Goal: Task Accomplishment & Management: Use online tool/utility

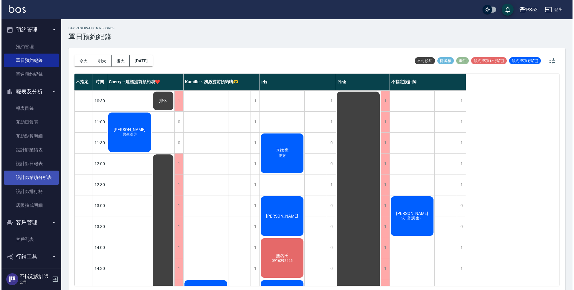
scroll to position [64, 0]
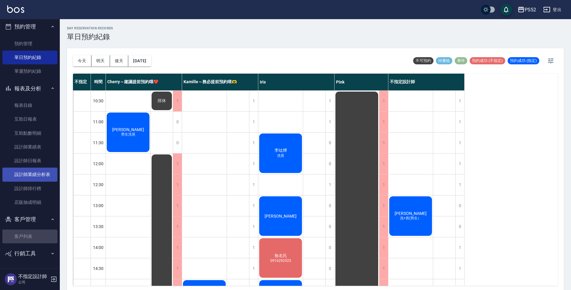
click at [33, 239] on link "客戶列表" at bounding box center [29, 236] width 55 height 14
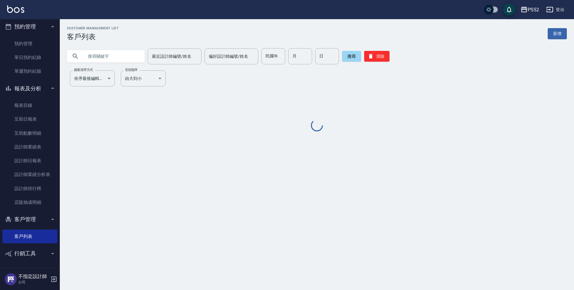
click at [114, 56] on input "text" at bounding box center [112, 56] width 56 height 16
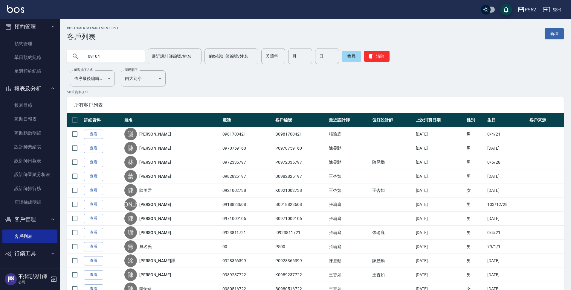
type input "09104"
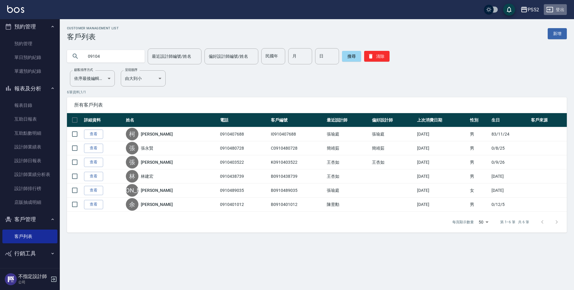
click at [556, 14] on button "登出" at bounding box center [555, 9] width 23 height 11
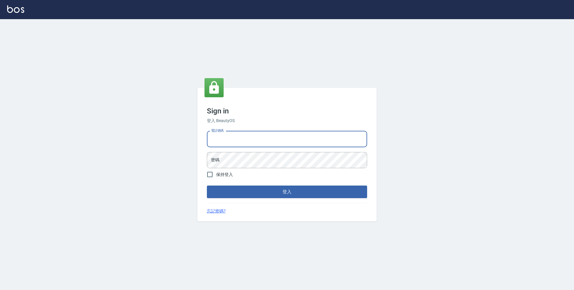
type input "."
type input "0923939755"
click at [207, 185] on button "登入" at bounding box center [287, 191] width 160 height 13
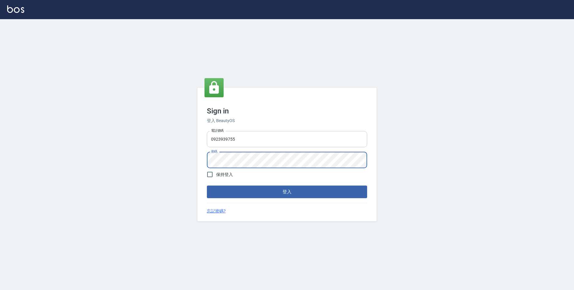
click at [207, 185] on button "登入" at bounding box center [287, 191] width 160 height 13
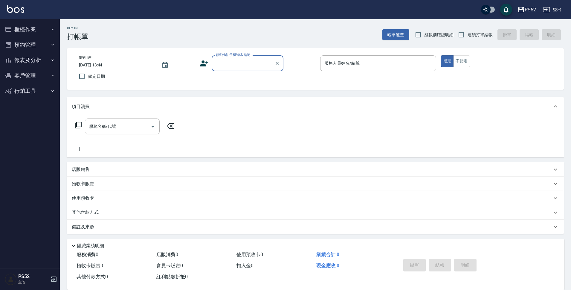
click at [473, 27] on div "Key In 打帳單 帳單速查 結帳前確認明細 連續打單結帳 掛單 結帳 明細" at bounding box center [312, 30] width 504 height 22
click at [471, 36] on span "連續打單結帳" at bounding box center [480, 35] width 25 height 6
click at [468, 36] on input "連續打單結帳" at bounding box center [461, 34] width 13 height 13
checkbox input "true"
click at [223, 62] on div "顧客姓名/手機號碼/編號 顧客姓名/手機號碼/編號" at bounding box center [248, 63] width 72 height 16
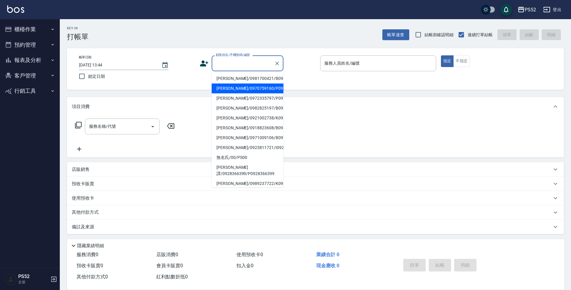
type input "1"
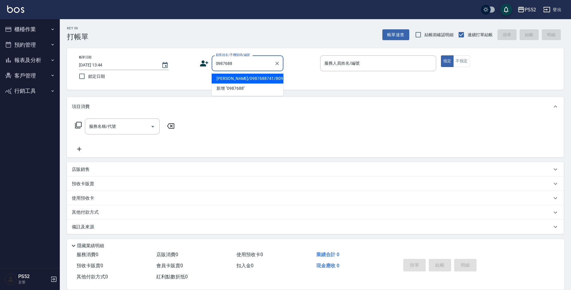
type input "[PERSON_NAME]/0987688741/B0987688741"
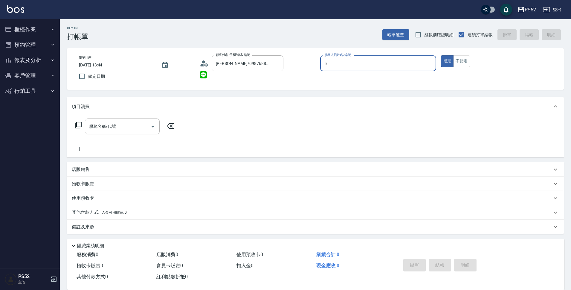
type input "Cherry～建議提前預約哦❤️-5"
type button "true"
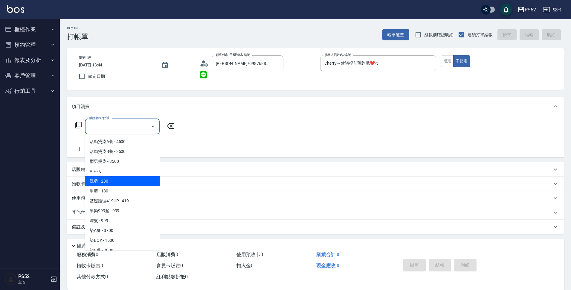
type input "洗剪(C1)"
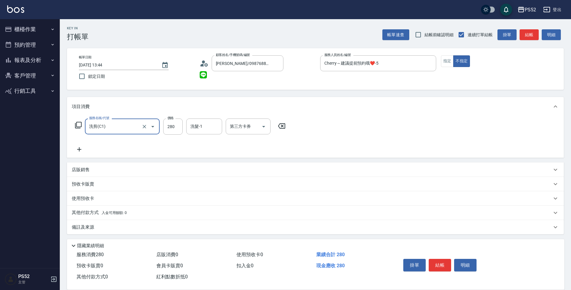
click at [439, 271] on div "掛單 結帳 明細" at bounding box center [440, 265] width 78 height 19
click at [438, 267] on button "結帳" at bounding box center [440, 265] width 22 height 13
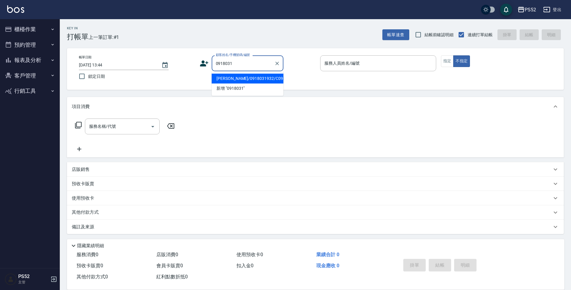
type input "[PERSON_NAME]/0918031932/C0918031932"
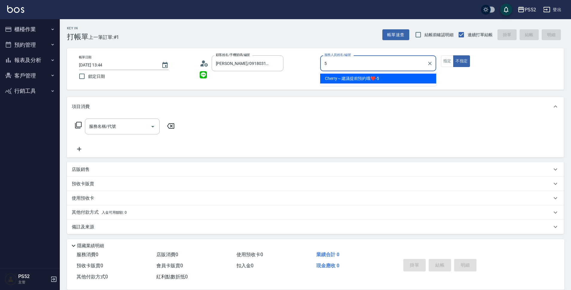
type input "5"
type button "false"
type input "Cherry～建議提前預約哦❤️-5"
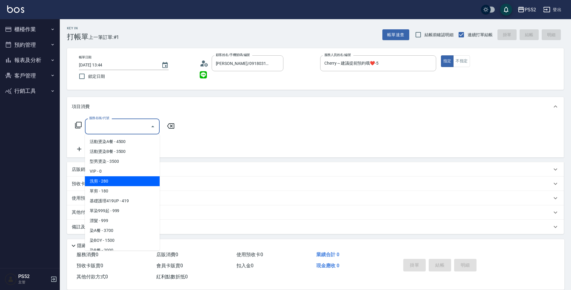
type input "洗剪(C1)"
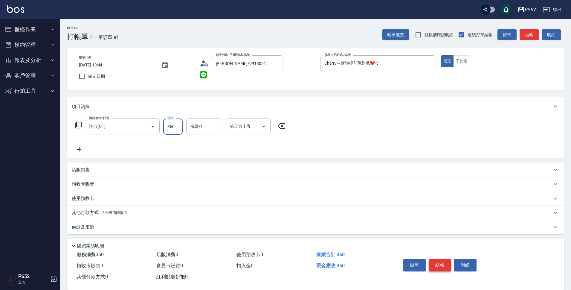
type input "360"
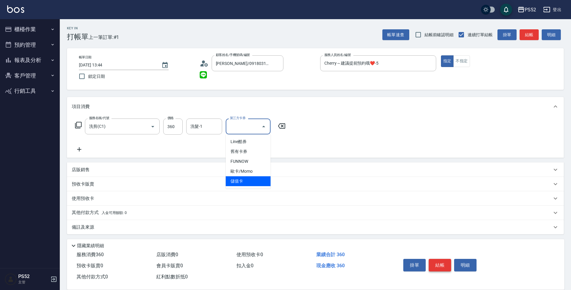
type input "儲值卡"
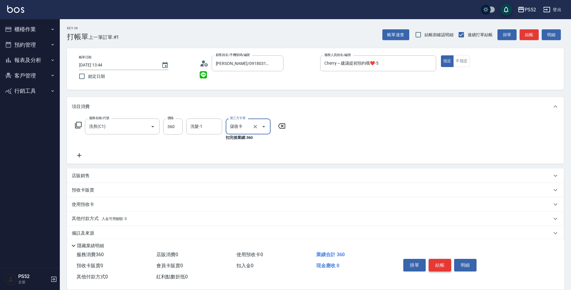
click at [438, 267] on button "結帳" at bounding box center [440, 265] width 22 height 13
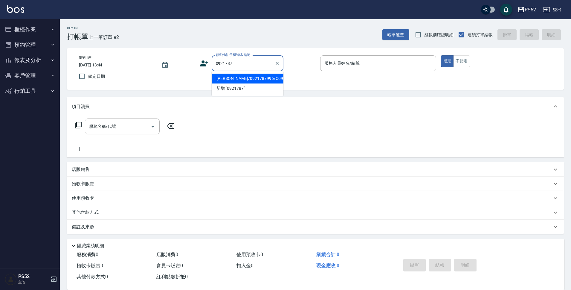
type input "[PERSON_NAME]/0921787996/C0921787996"
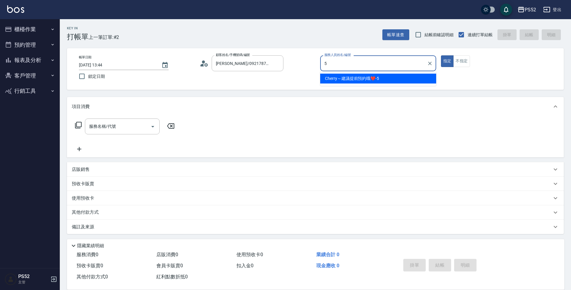
type input "Cherry～建議提前預約哦❤️-5"
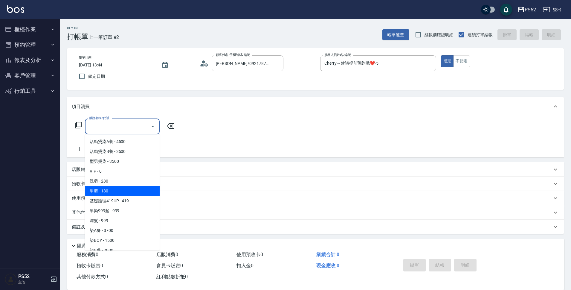
type input "單剪(C2)"
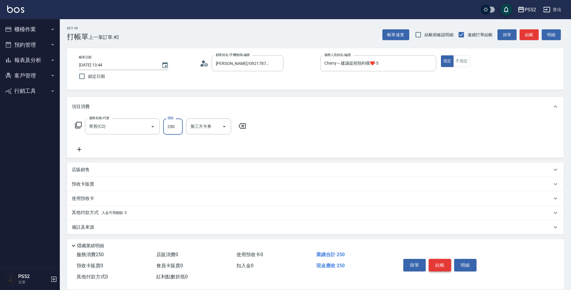
type input "250"
click at [438, 267] on button "結帳" at bounding box center [440, 265] width 22 height 13
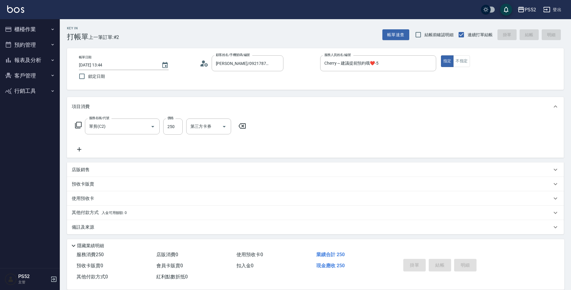
type input "[DATE] 13:45"
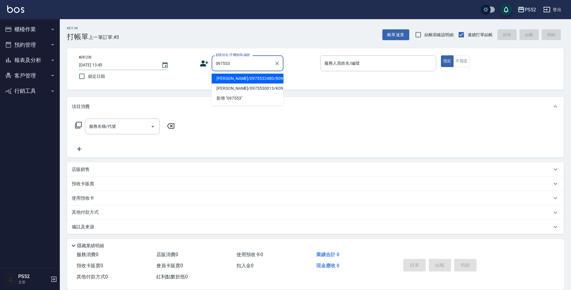
type input "[PERSON_NAME]/0975532480/B0975532480"
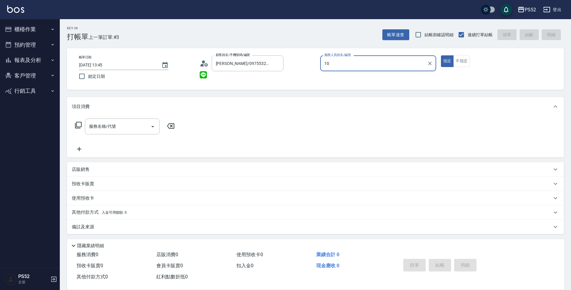
type input "Iris-10"
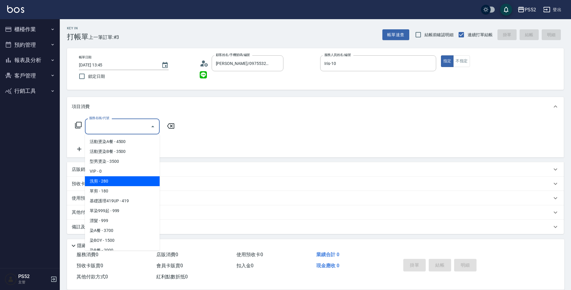
type input "洗剪(C1)"
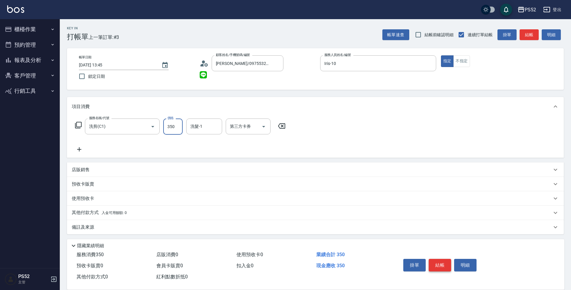
type input "350"
click at [439, 267] on button "結帳" at bounding box center [440, 265] width 22 height 13
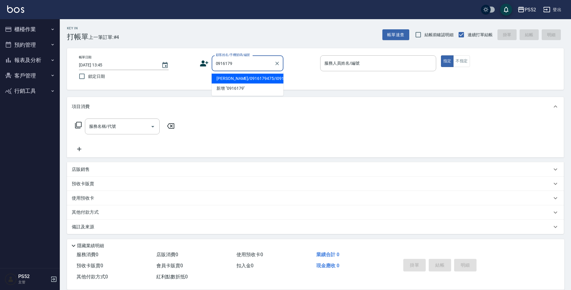
type input "[PERSON_NAME]/0916179475/I0916179475"
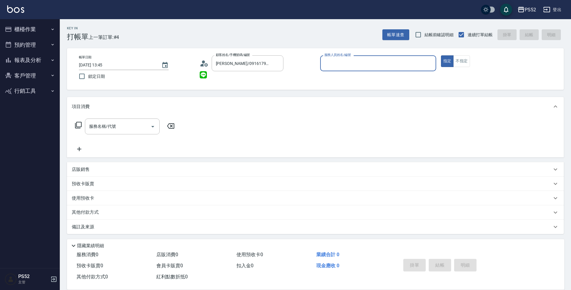
type input "5"
type input "Iris-10"
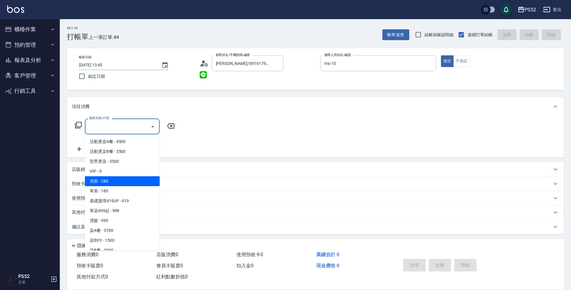
type input "洗剪(C1)"
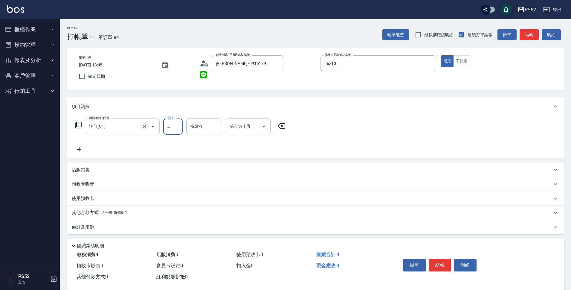
click at [141, 125] on icon "Clear" at bounding box center [144, 127] width 6 height 6
type input "4"
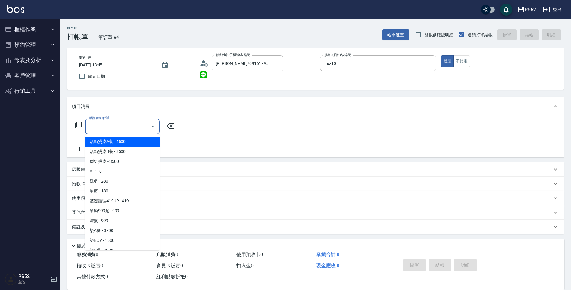
type input "4"
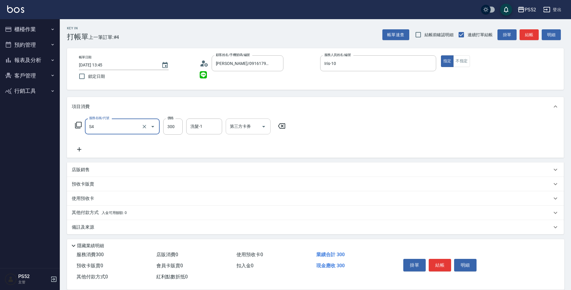
click at [244, 126] on div "第三方卡券 第三方卡券" at bounding box center [248, 126] width 45 height 16
type input "洗髮300元(S4)"
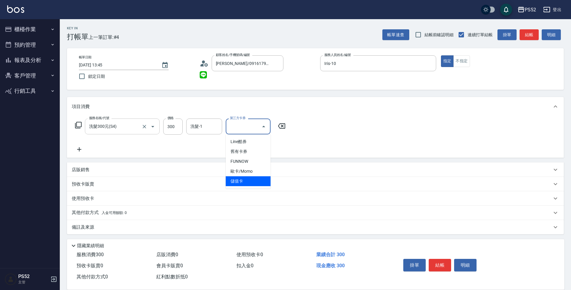
click at [259, 180] on span "儲值卡" at bounding box center [248, 181] width 45 height 10
type input "儲值卡"
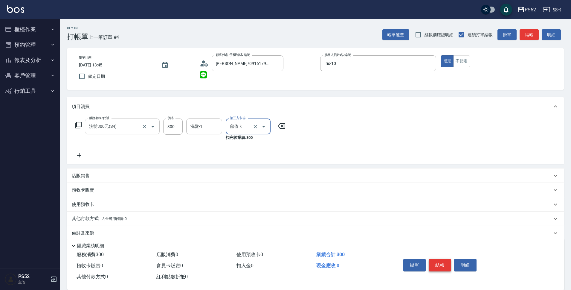
click at [437, 259] on button "結帳" at bounding box center [440, 265] width 22 height 13
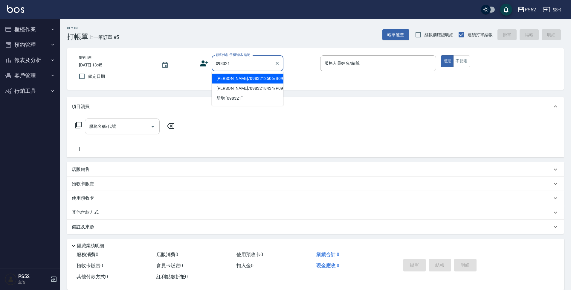
type input "[PERSON_NAME]/0983212506/B0983212506"
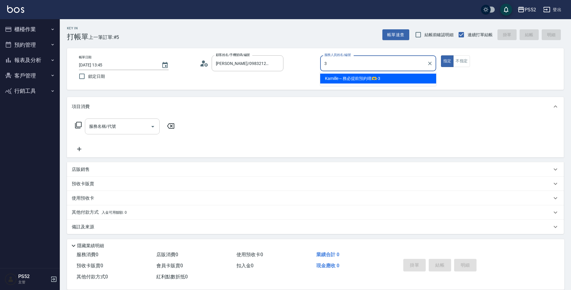
type input "Kamille～務必提前預約唷🫶-3"
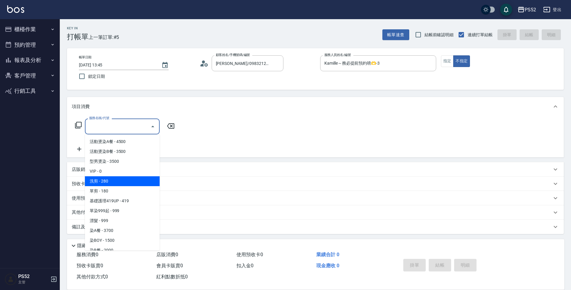
type input "洗剪(C1)"
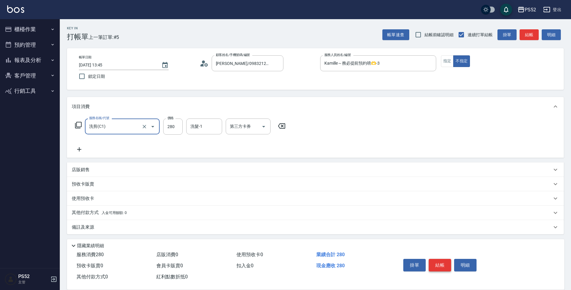
click at [437, 259] on button "結帳" at bounding box center [440, 265] width 22 height 13
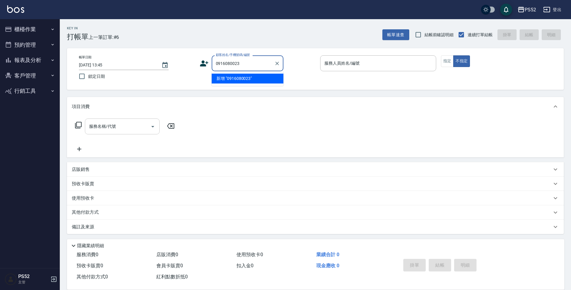
type input "0916080023"
click at [206, 60] on icon at bounding box center [204, 63] width 9 height 9
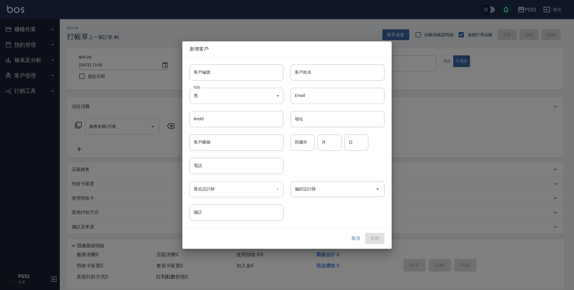
click at [216, 60] on div "客戶編號 客戶編號" at bounding box center [232, 68] width 101 height 23
click at [220, 67] on input "客戶編號" at bounding box center [237, 72] width 94 height 16
type input "k"
type input "＿"
paste input "0916080023"
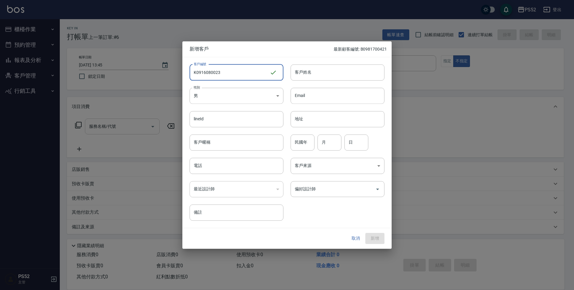
type input "K0916080023"
click at [214, 156] on div "電話 電話" at bounding box center [232, 161] width 101 height 23
click at [211, 159] on input "電話" at bounding box center [237, 166] width 94 height 16
paste input "0916080023"
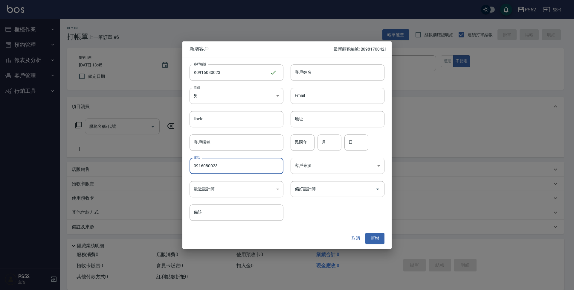
type input "0916080023"
click at [326, 149] on input "月" at bounding box center [330, 142] width 24 height 16
type input "8"
type input "29"
click at [313, 66] on input "客戶姓名" at bounding box center [338, 72] width 94 height 16
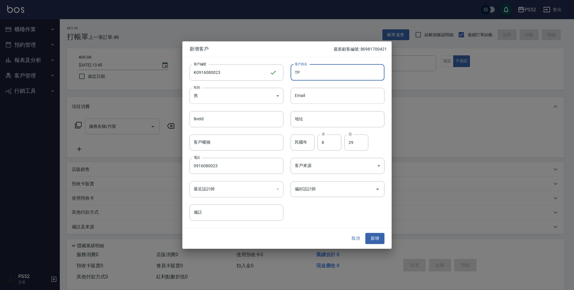
type input "T"
type input "d"
type input "＿"
type input "陳哲源"
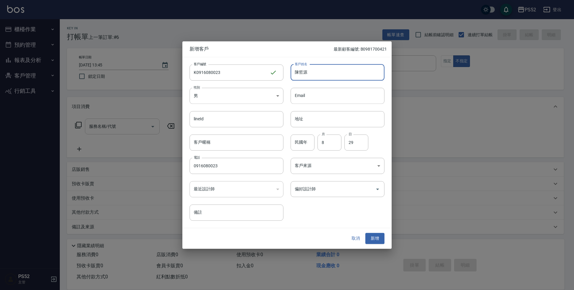
click at [290, 178] on div "偏好設計師 偏好設計師" at bounding box center [333, 185] width 101 height 23
click at [293, 184] on div "偏好設計師" at bounding box center [338, 189] width 94 height 16
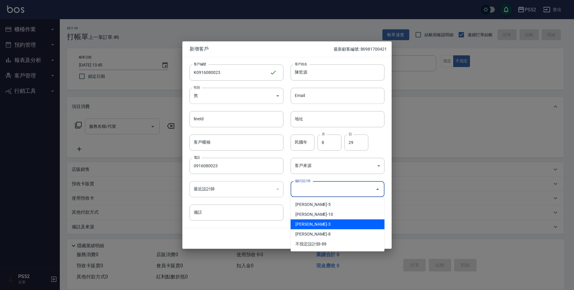
click at [324, 224] on li "[PERSON_NAME]-3" at bounding box center [338, 224] width 94 height 10
type input "王杏如"
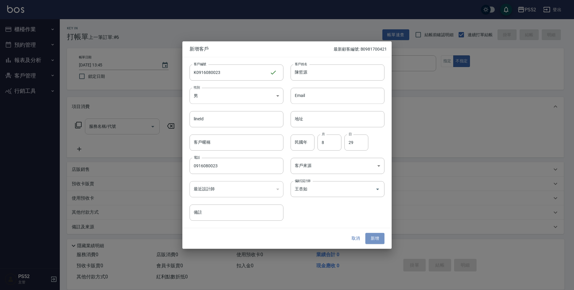
click at [381, 238] on button "新增" at bounding box center [374, 238] width 19 height 11
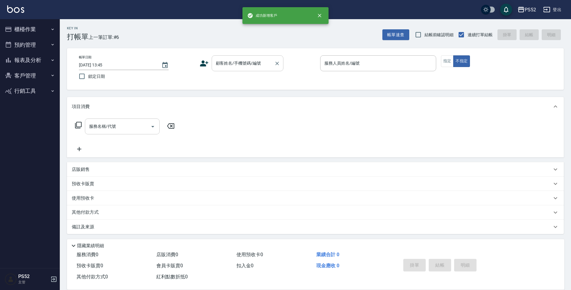
click at [260, 63] on input "顧客姓名/手機號碼/編號" at bounding box center [242, 63] width 57 height 10
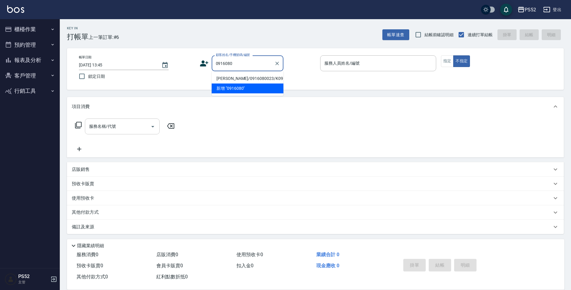
type input "0916080"
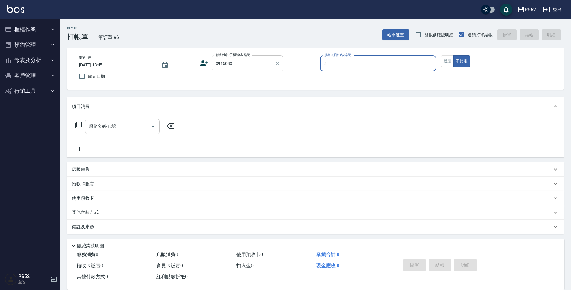
type input "Kamille～務必提前預約唷🫶-3"
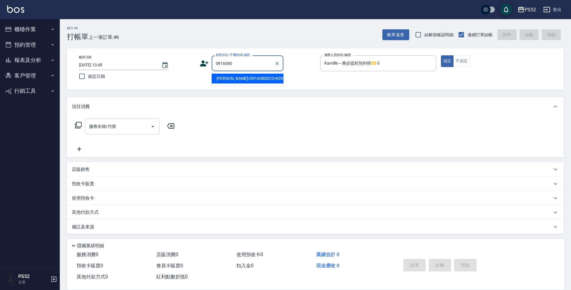
click at [260, 63] on input "0916080" at bounding box center [242, 63] width 57 height 10
click at [251, 83] on li "[PERSON_NAME]/0916080023/K0916080023" at bounding box center [248, 79] width 72 height 10
type input "[PERSON_NAME]/0916080023/K0916080023"
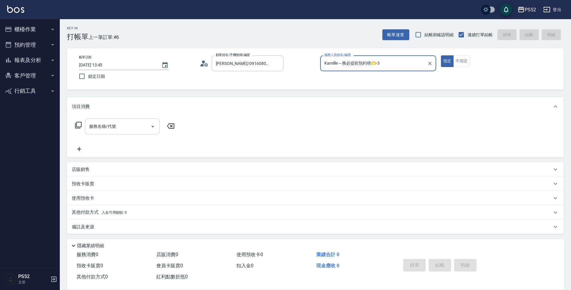
click at [144, 128] on input "服務名稱/代號" at bounding box center [118, 126] width 60 height 10
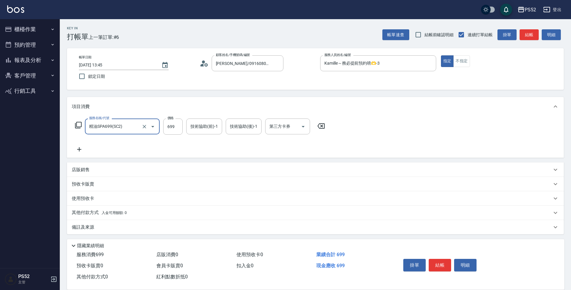
type input "精油SPA699(SC2)"
click at [79, 152] on icon at bounding box center [79, 149] width 15 height 7
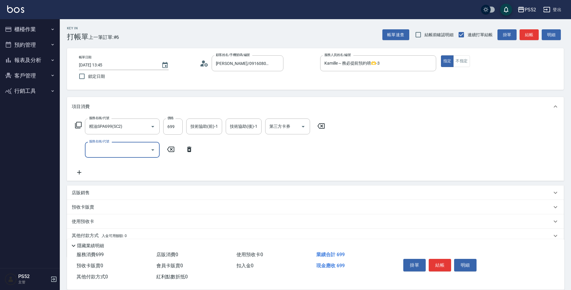
click at [83, 152] on div "服務名稱/代號 服務名稱/代號" at bounding box center [134, 150] width 125 height 16
click at [121, 156] on div "服務名稱/代號" at bounding box center [122, 150] width 75 height 16
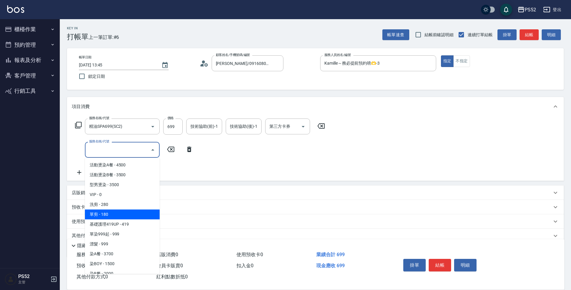
click at [132, 215] on span "單剪 - 180" at bounding box center [122, 214] width 75 height 10
type input "單剪(C2)"
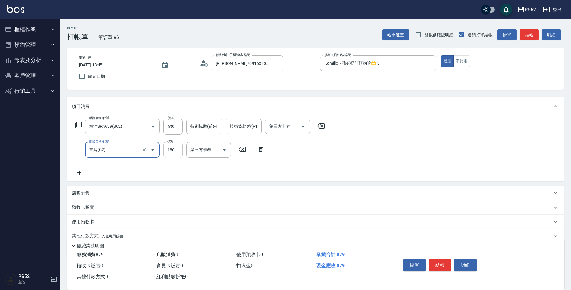
click at [176, 153] on input "180" at bounding box center [172, 150] width 19 height 16
type input "270"
click at [180, 127] on input "699" at bounding box center [172, 126] width 19 height 16
type input "700"
click at [176, 147] on input "270" at bounding box center [172, 150] width 19 height 16
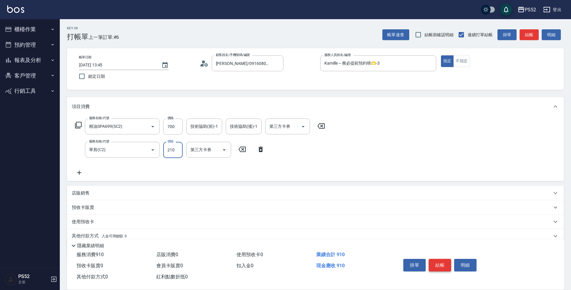
type input "210"
click at [450, 261] on button "結帳" at bounding box center [440, 265] width 22 height 13
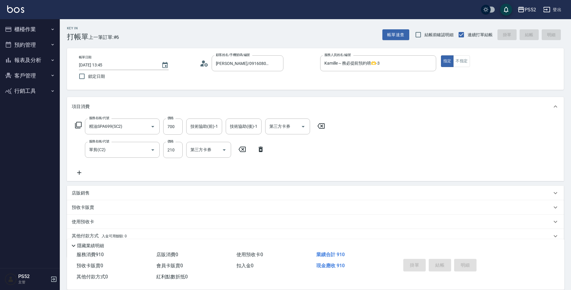
type input "[DATE] 13:47"
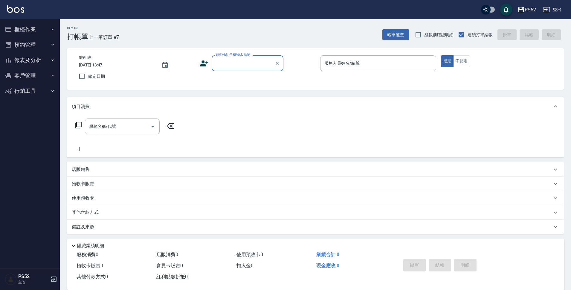
click at [20, 45] on button "預約管理" at bounding box center [29, 45] width 55 height 16
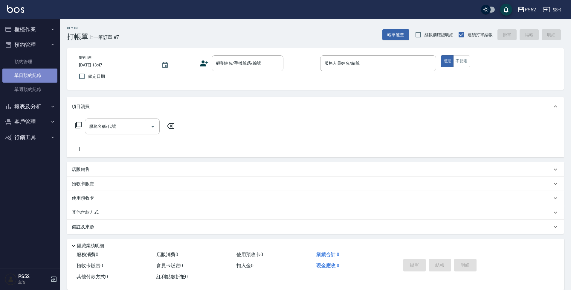
click at [30, 74] on link "單日預約紀錄" at bounding box center [29, 75] width 55 height 14
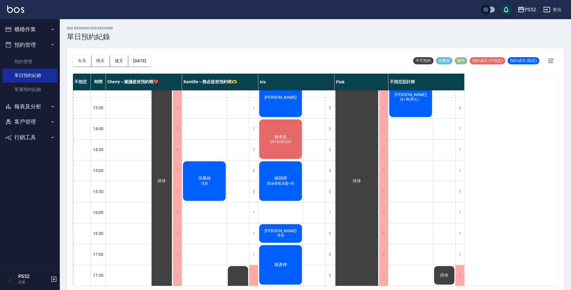
scroll to position [110, 0]
